Goal: Transaction & Acquisition: Purchase product/service

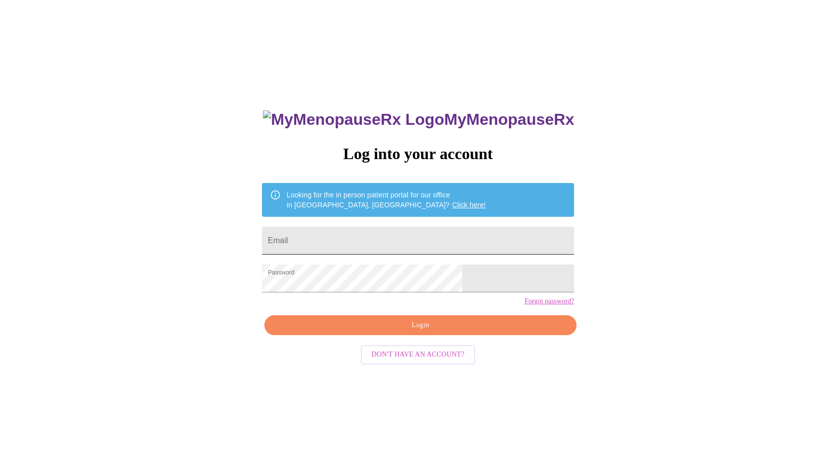
click at [345, 238] on input "Email" at bounding box center [418, 241] width 312 height 28
type input "[EMAIL_ADDRESS][DOMAIN_NAME]"
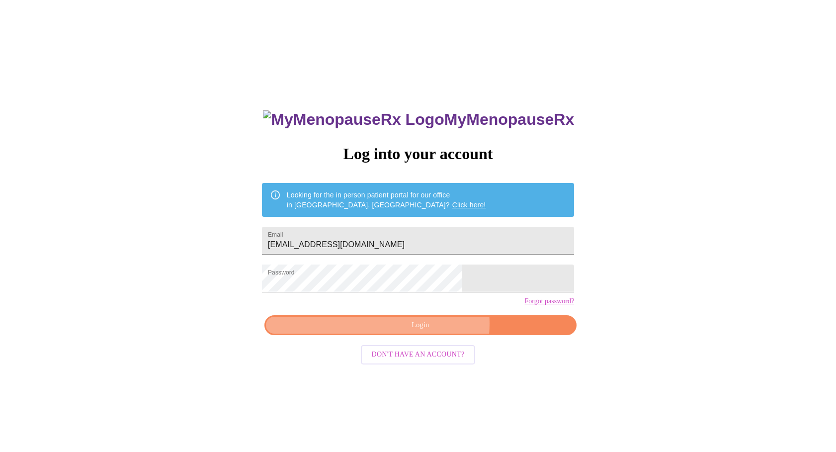
click at [433, 332] on span "Login" at bounding box center [420, 325] width 289 height 12
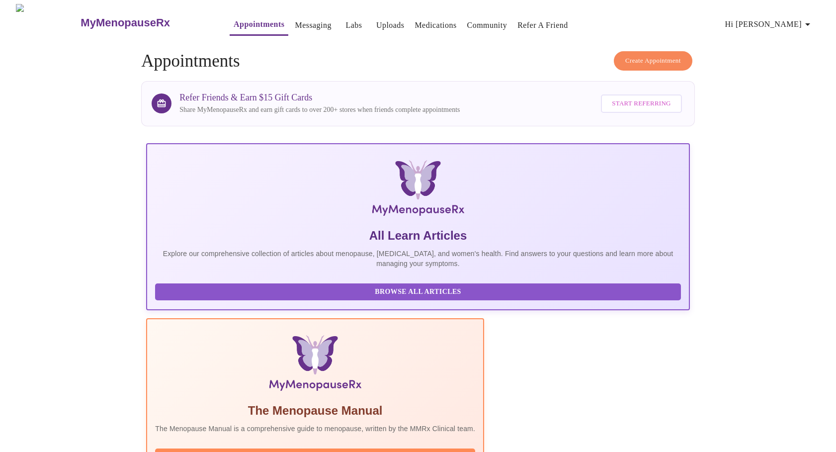
click at [430, 22] on link "Medications" at bounding box center [436, 25] width 42 height 14
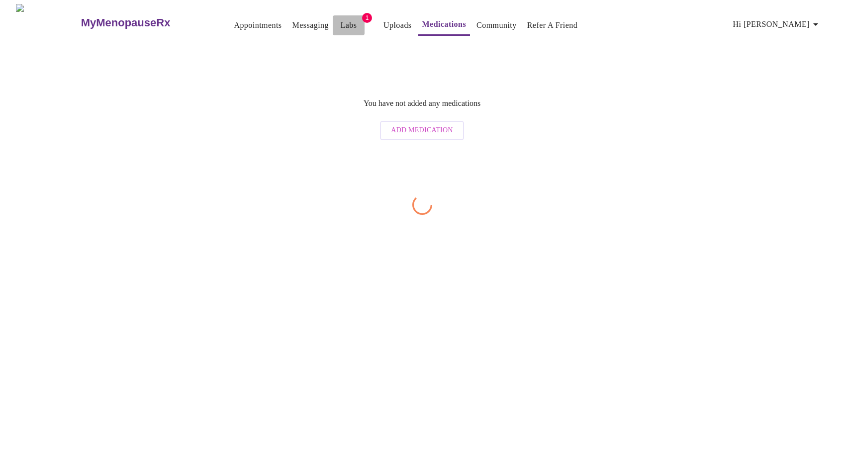
click at [341, 25] on link "Labs" at bounding box center [349, 25] width 16 height 14
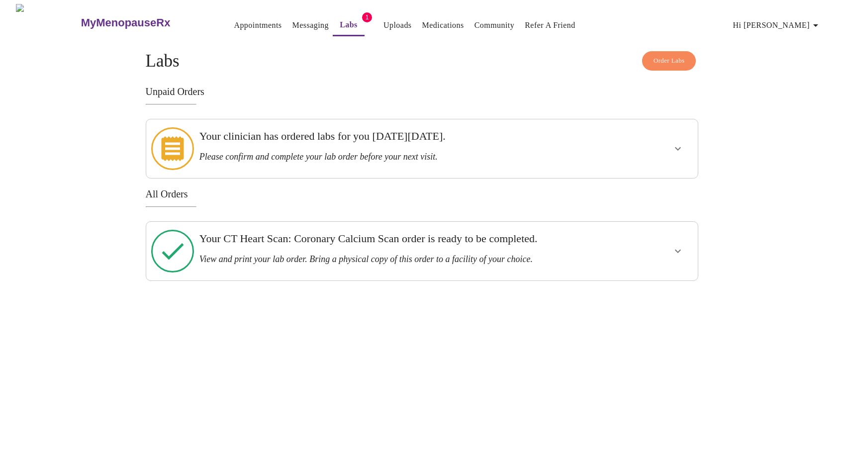
click at [571, 152] on h3 "Please confirm and complete your lab order before your next visit." at bounding box center [395, 157] width 392 height 10
click at [682, 245] on icon "show more" at bounding box center [678, 251] width 12 height 12
click at [674, 143] on icon "show more" at bounding box center [678, 149] width 12 height 12
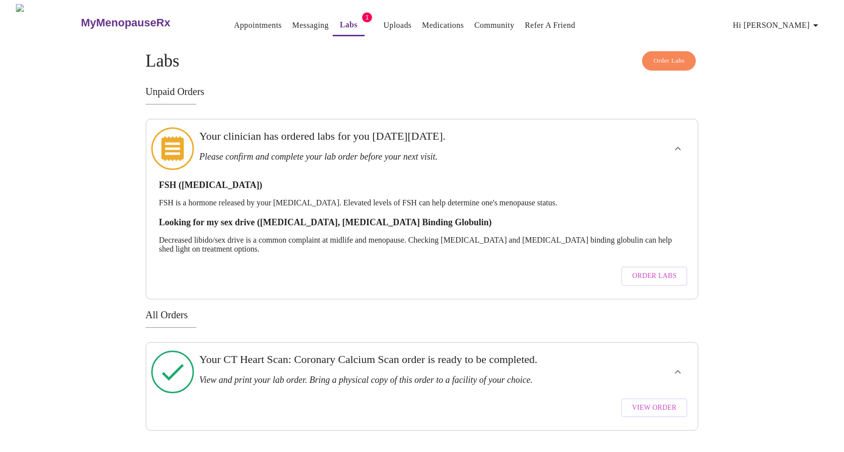
click at [678, 366] on icon "show more" at bounding box center [678, 372] width 12 height 12
click at [678, 370] on icon "show more" at bounding box center [678, 371] width 6 height 3
click at [654, 270] on span "Order Labs" at bounding box center [654, 276] width 44 height 12
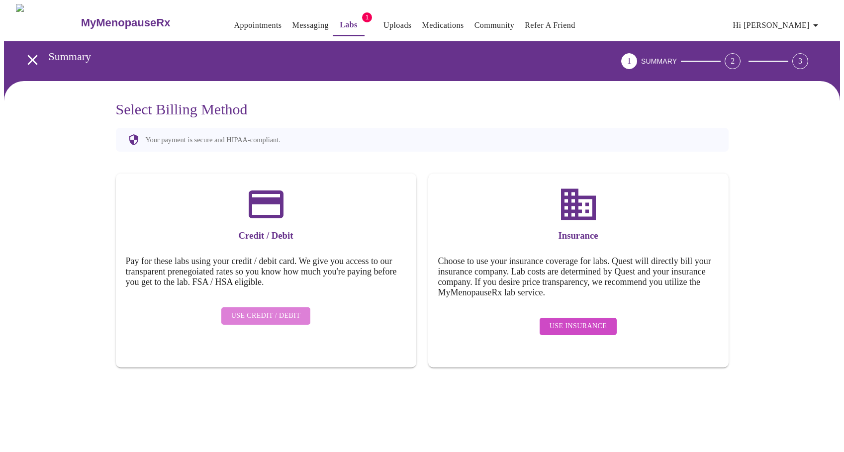
click at [270, 310] on span "Use Credit / Debit" at bounding box center [266, 316] width 70 height 12
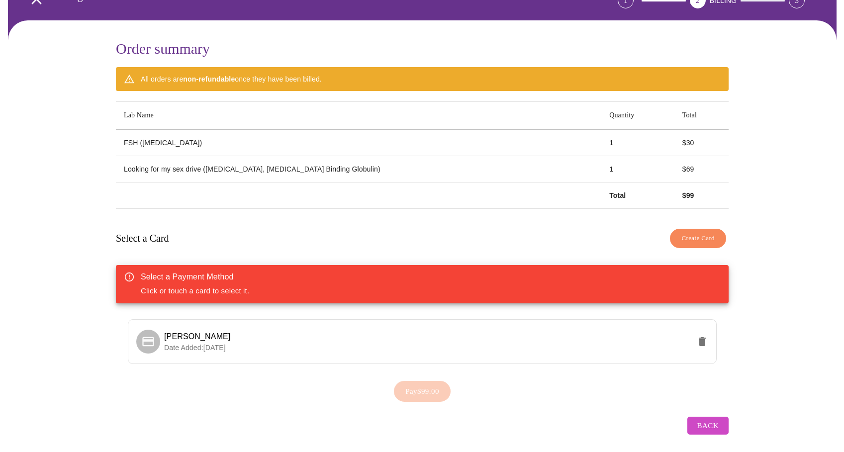
scroll to position [64, 0]
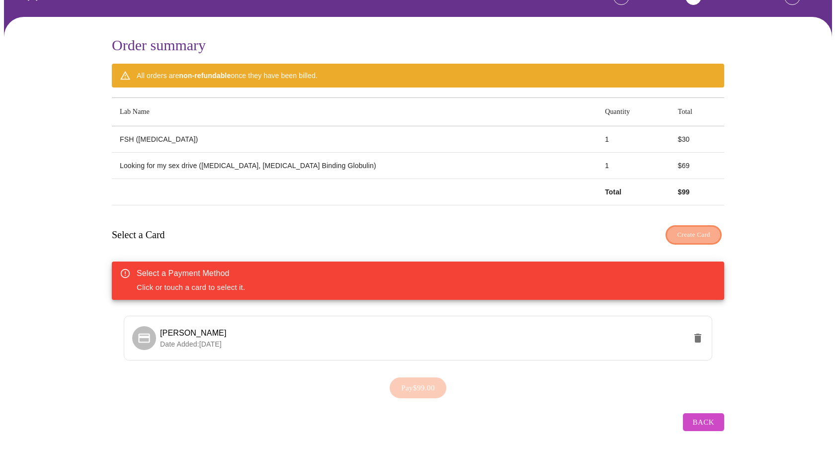
click at [701, 234] on span "Create Card" at bounding box center [693, 234] width 33 height 11
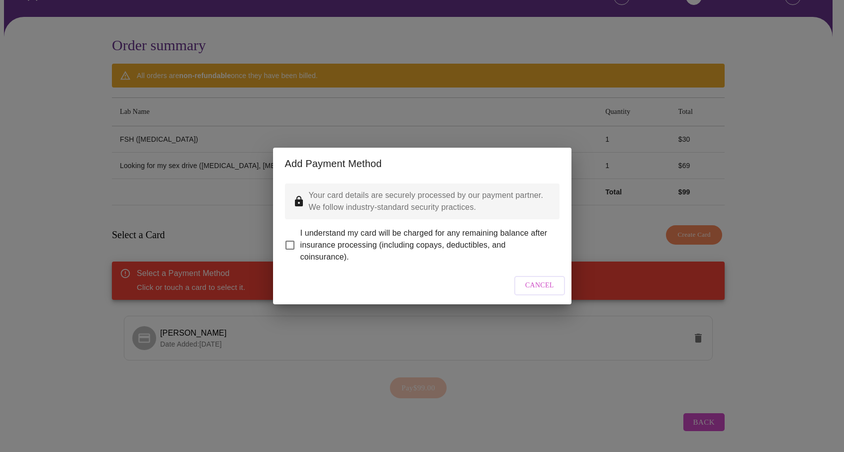
click at [292, 238] on input "I understand my card will be charged for any remaining balance after insurance …" at bounding box center [289, 245] width 21 height 21
checkbox input "true"
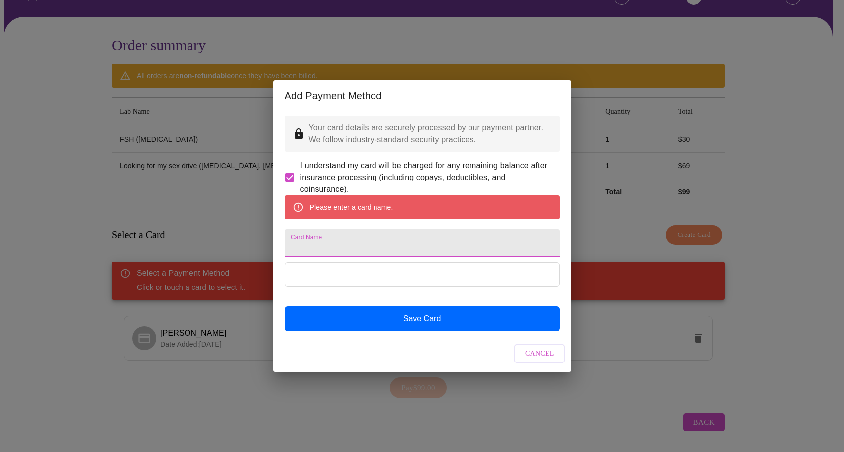
click at [337, 255] on input "Card Name" at bounding box center [422, 243] width 274 height 28
click at [370, 246] on input "Card Name" at bounding box center [422, 243] width 274 height 28
type input "[PERSON_NAME]"
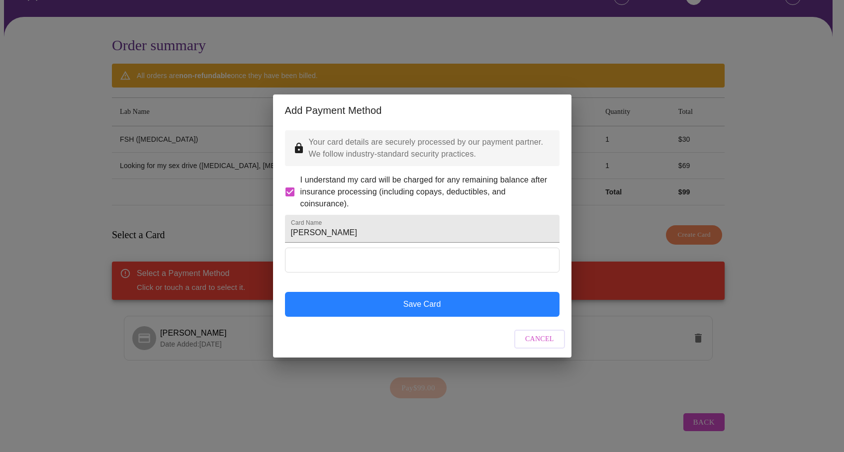
click at [434, 317] on button "Save Card" at bounding box center [422, 304] width 274 height 25
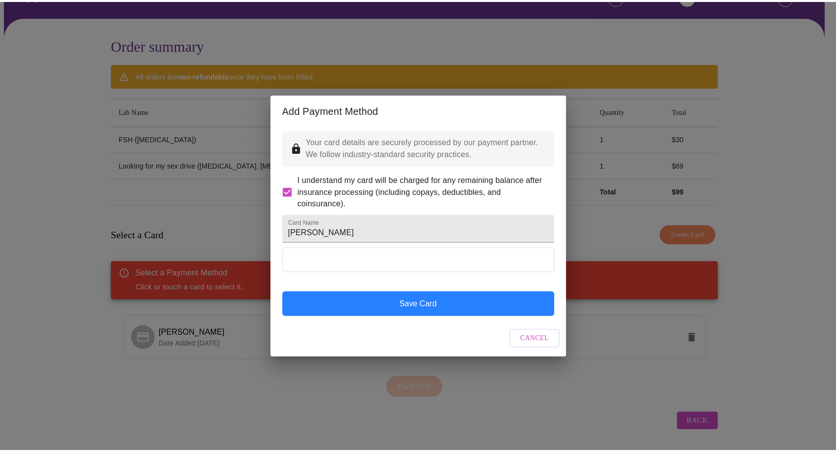
scroll to position [0, 0]
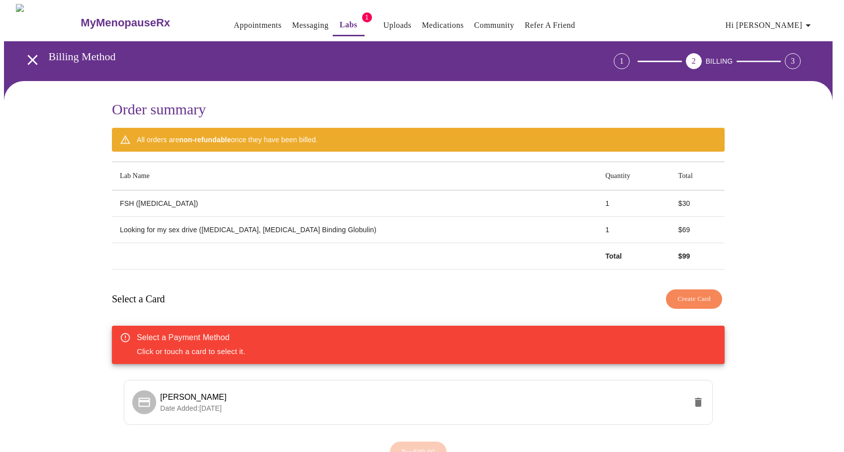
checkbox input "false"
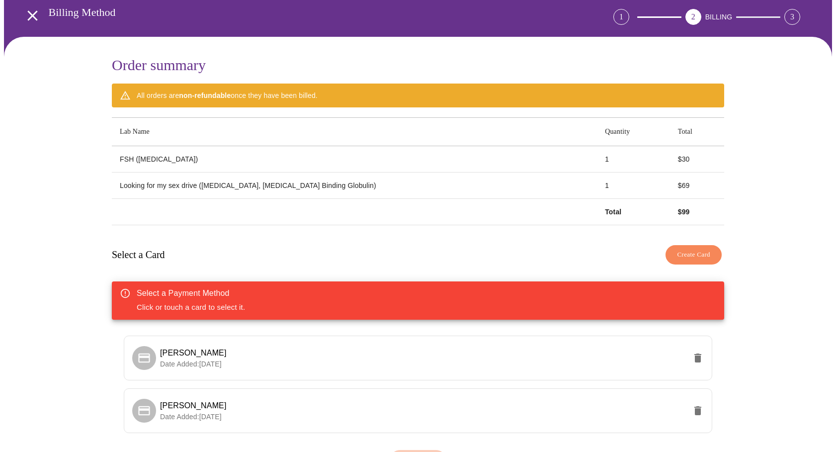
scroll to position [117, 0]
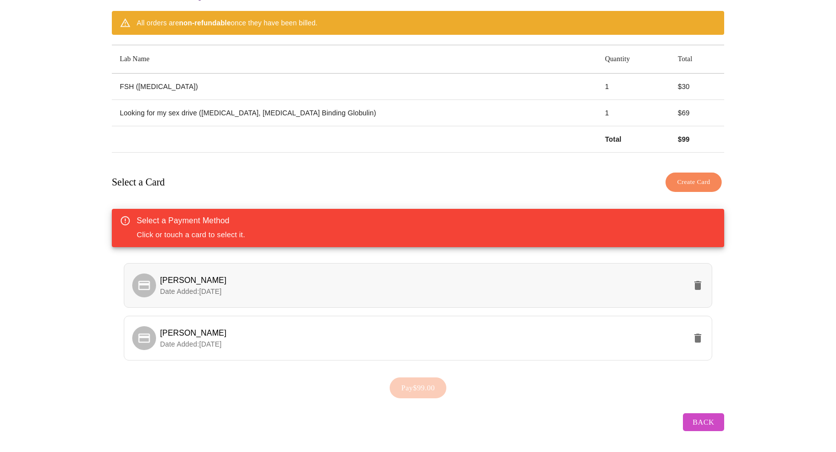
click at [319, 274] on span "[PERSON_NAME]" at bounding box center [423, 280] width 526 height 12
click at [362, 339] on p "Date Added: [DATE]" at bounding box center [423, 344] width 526 height 10
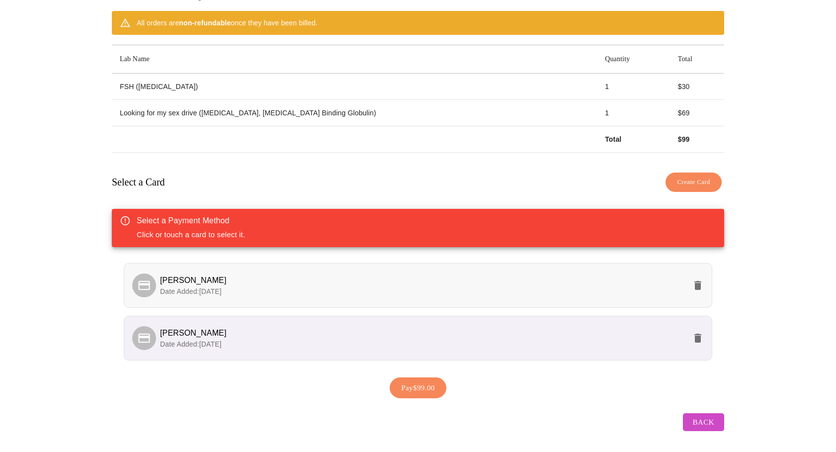
click at [359, 290] on p "Date Added: [DATE]" at bounding box center [423, 291] width 526 height 10
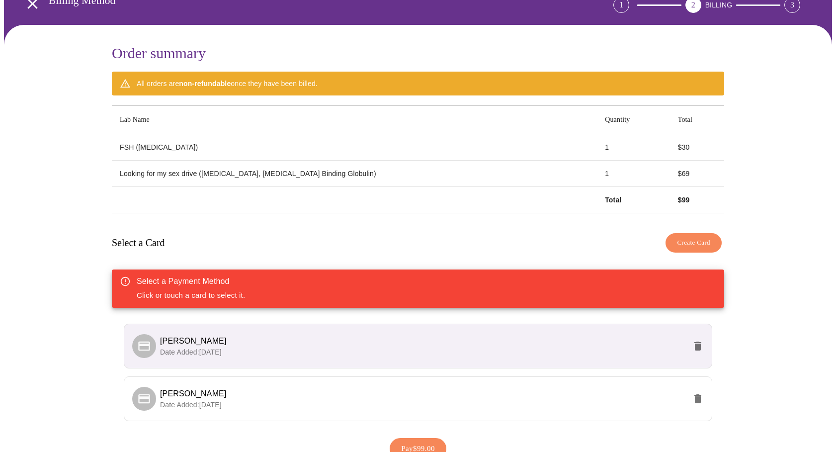
scroll to position [0, 0]
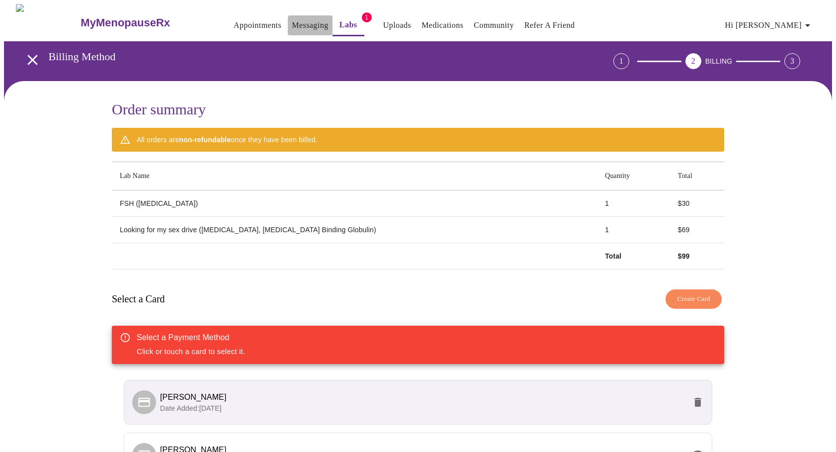
click at [292, 21] on link "Messaging" at bounding box center [310, 25] width 36 height 14
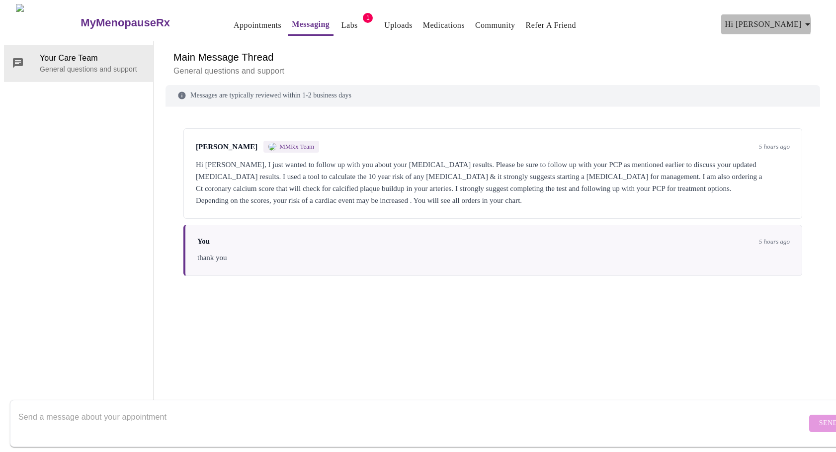
click at [810, 23] on icon "button" at bounding box center [808, 24] width 5 height 2
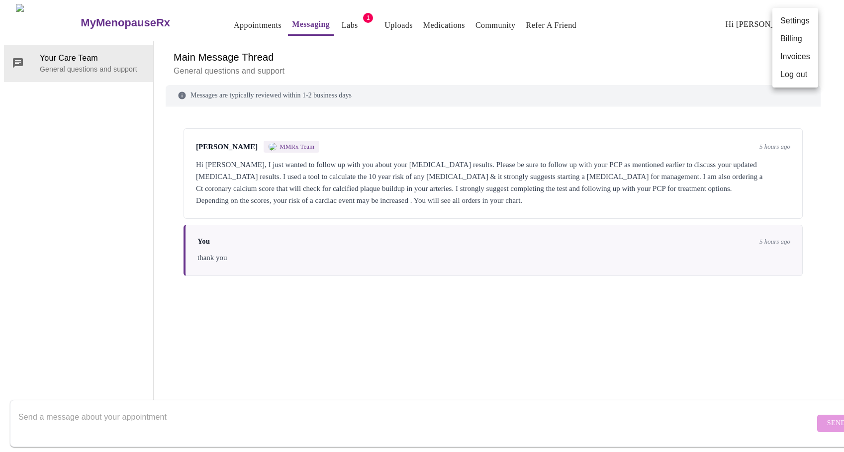
click at [696, 39] on div at bounding box center [422, 226] width 844 height 452
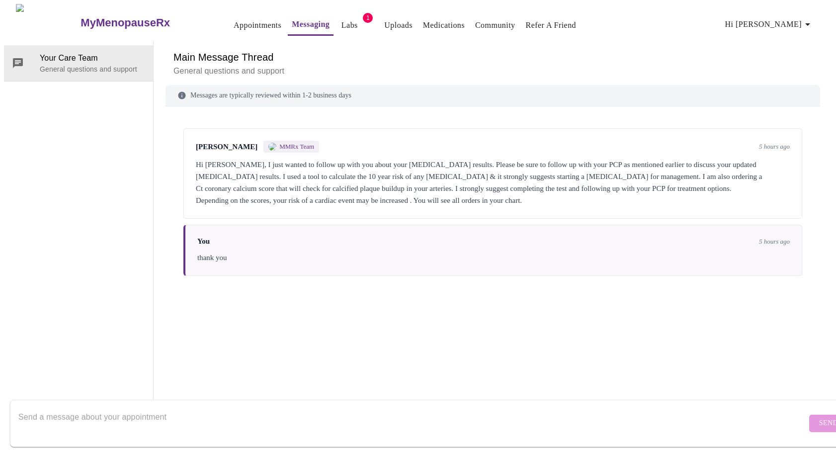
click at [811, 21] on icon "button" at bounding box center [808, 24] width 12 height 12
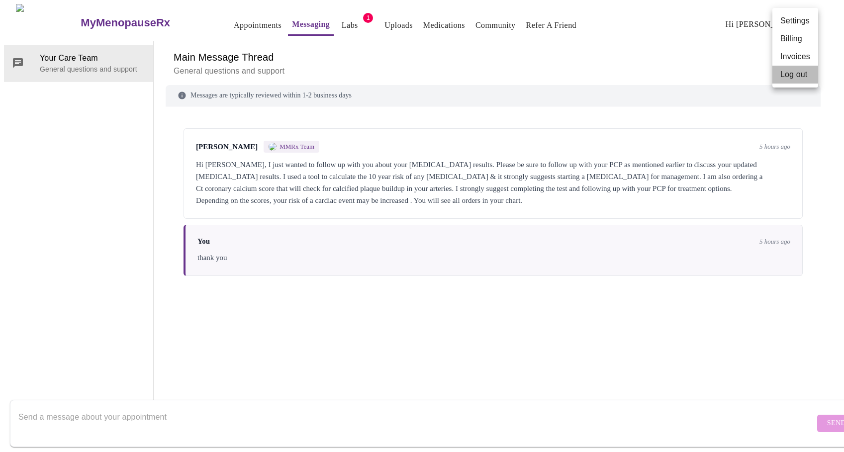
click at [799, 76] on li "Log out" at bounding box center [795, 75] width 46 height 18
